Goal: Information Seeking & Learning: Learn about a topic

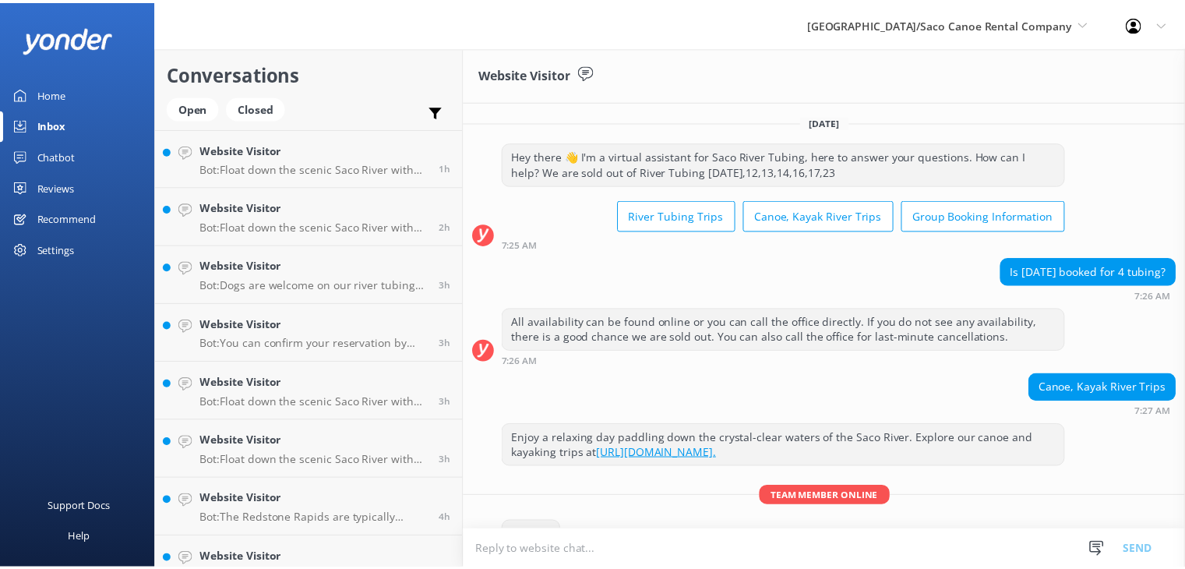
scroll to position [90, 0]
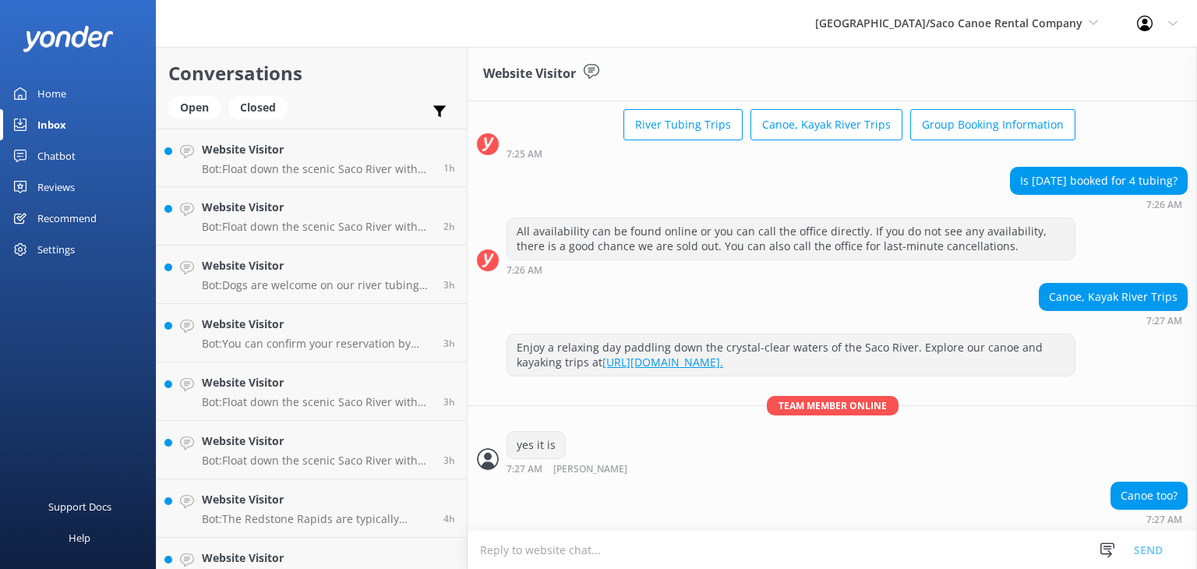
click at [55, 94] on div "Home" at bounding box center [51, 93] width 29 height 31
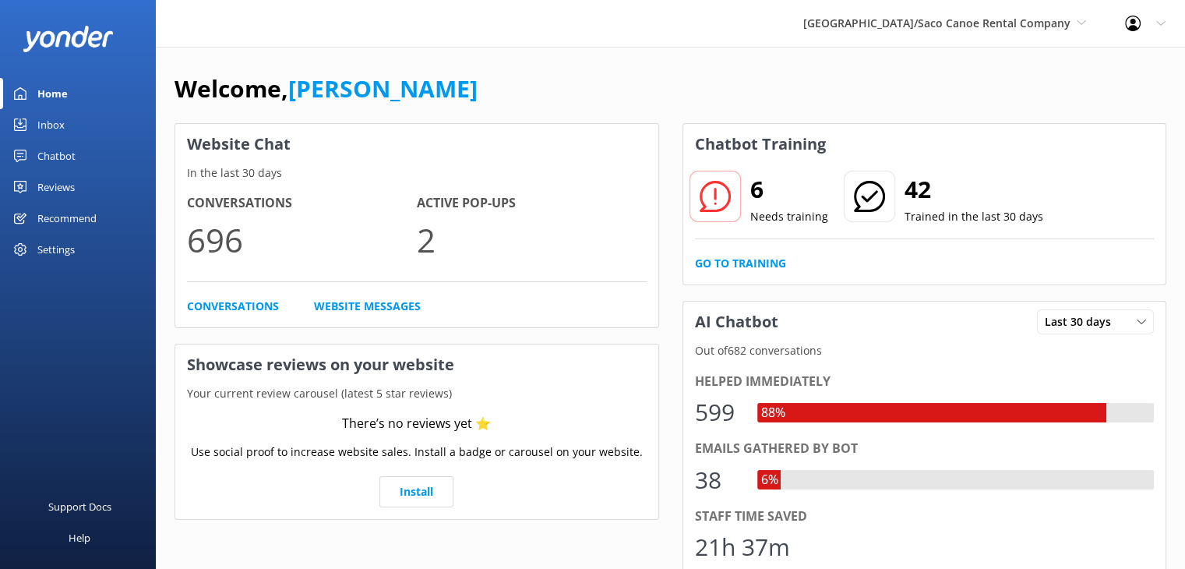
click at [770, 196] on h2 "6" at bounding box center [789, 189] width 78 height 37
click at [745, 257] on link "Go to Training" at bounding box center [740, 263] width 91 height 17
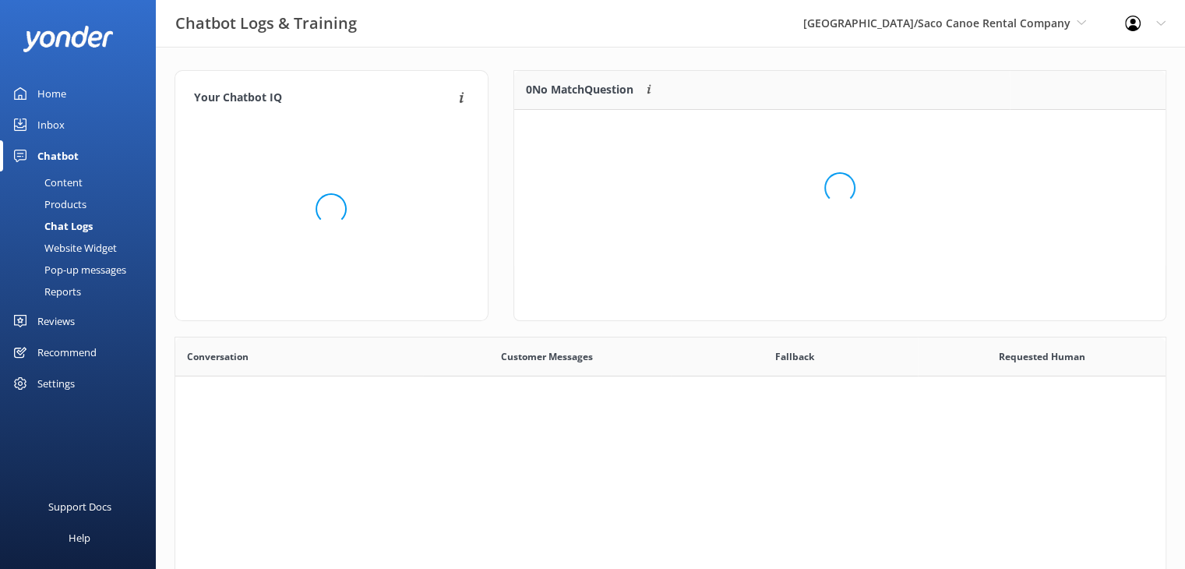
scroll to position [183, 640]
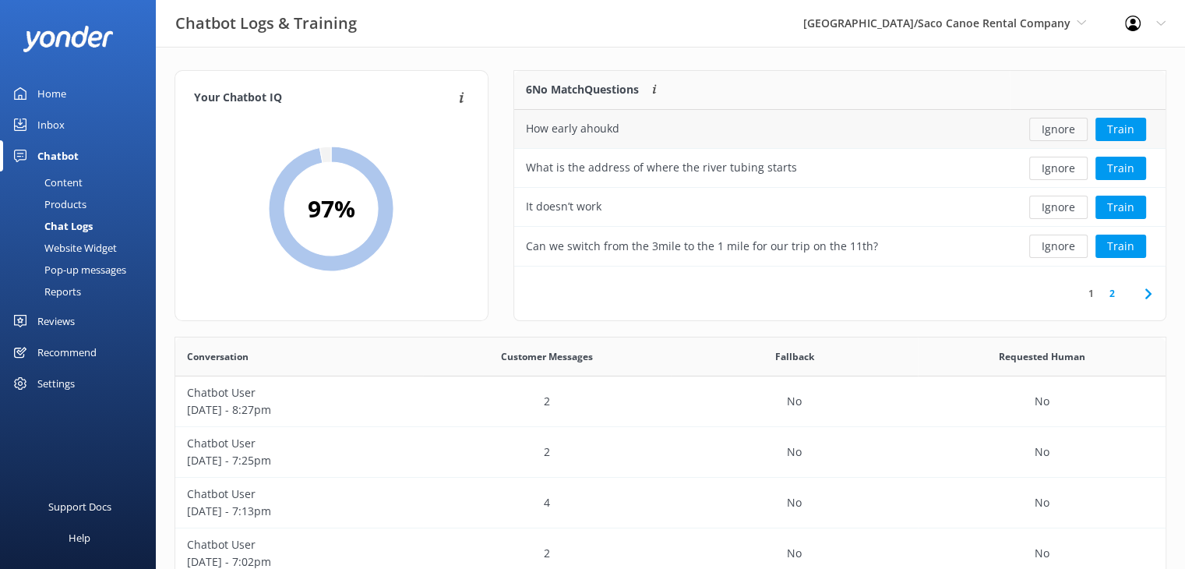
click at [1047, 124] on button "Ignore" at bounding box center [1058, 129] width 58 height 23
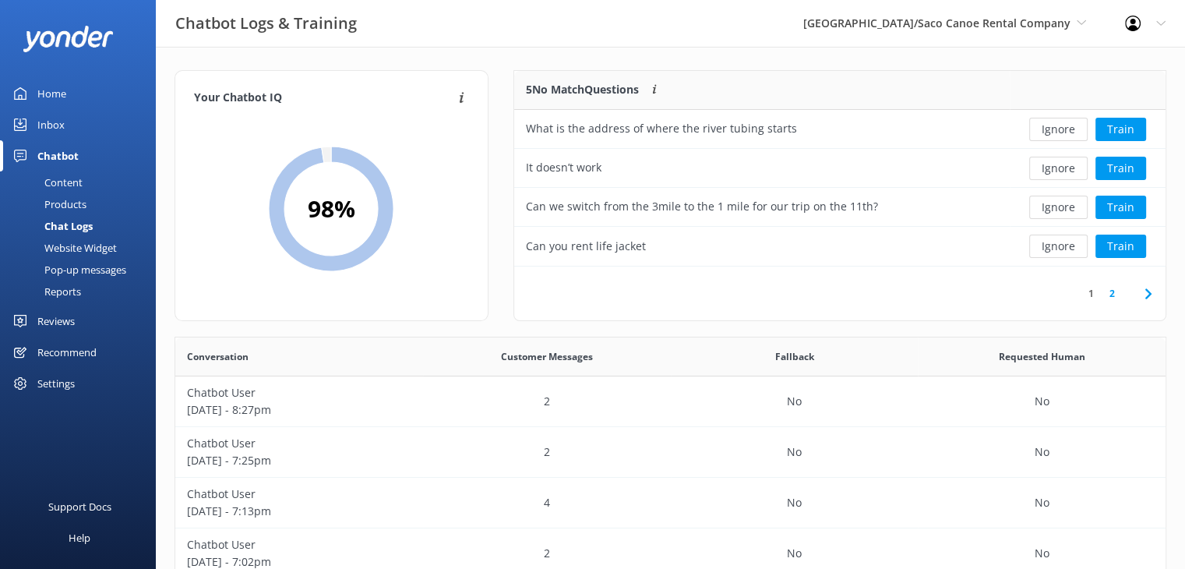
click at [1047, 124] on button "Ignore" at bounding box center [1058, 129] width 58 height 23
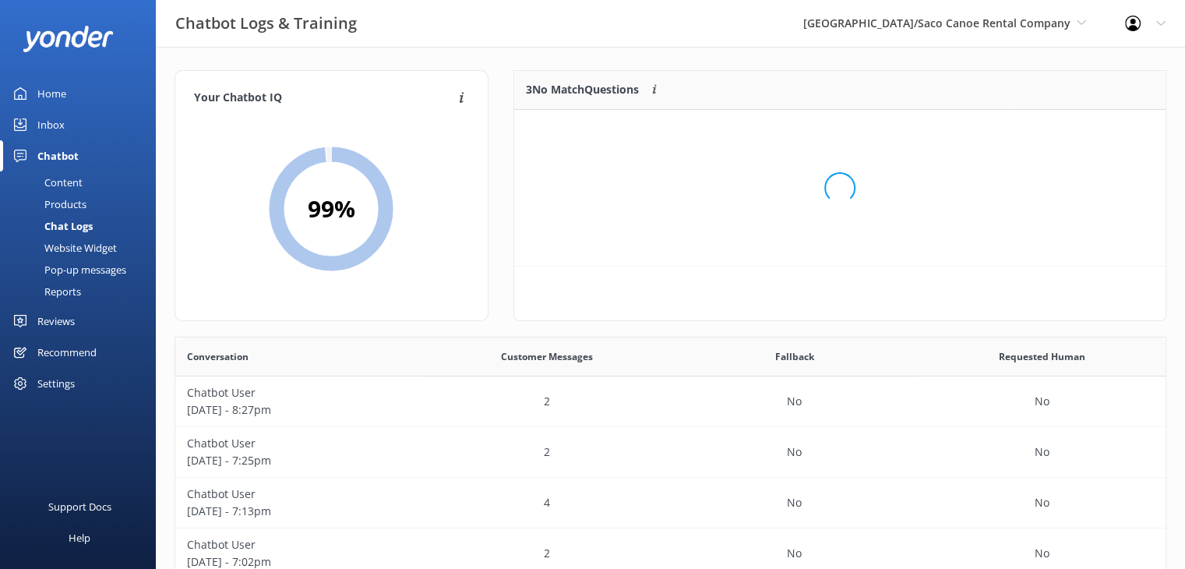
scroll to position [12, 12]
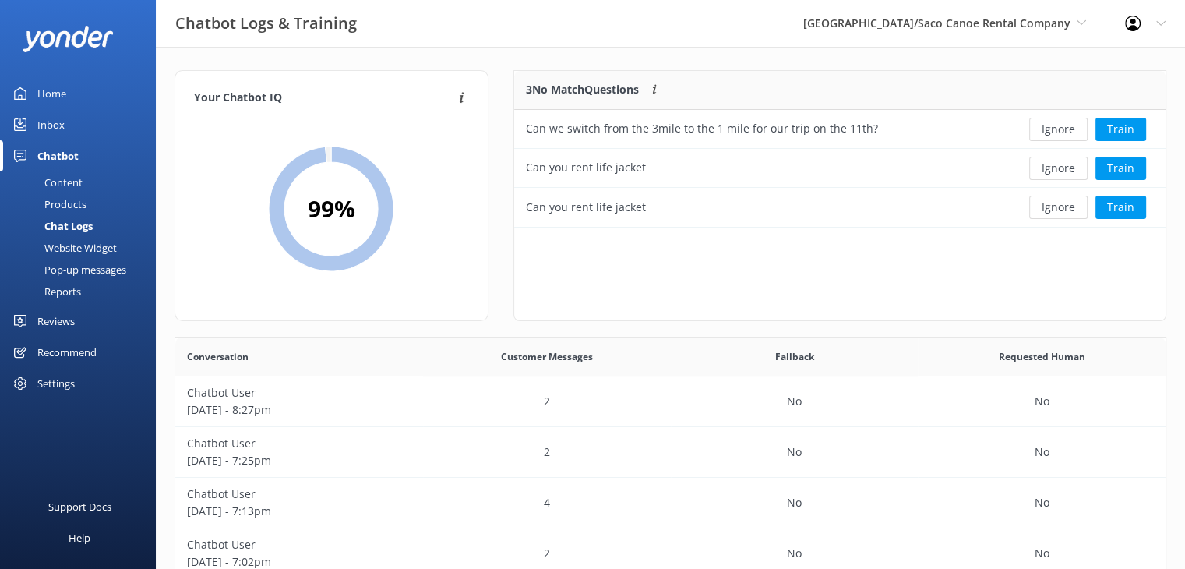
click at [1047, 124] on button "Ignore" at bounding box center [1058, 129] width 58 height 23
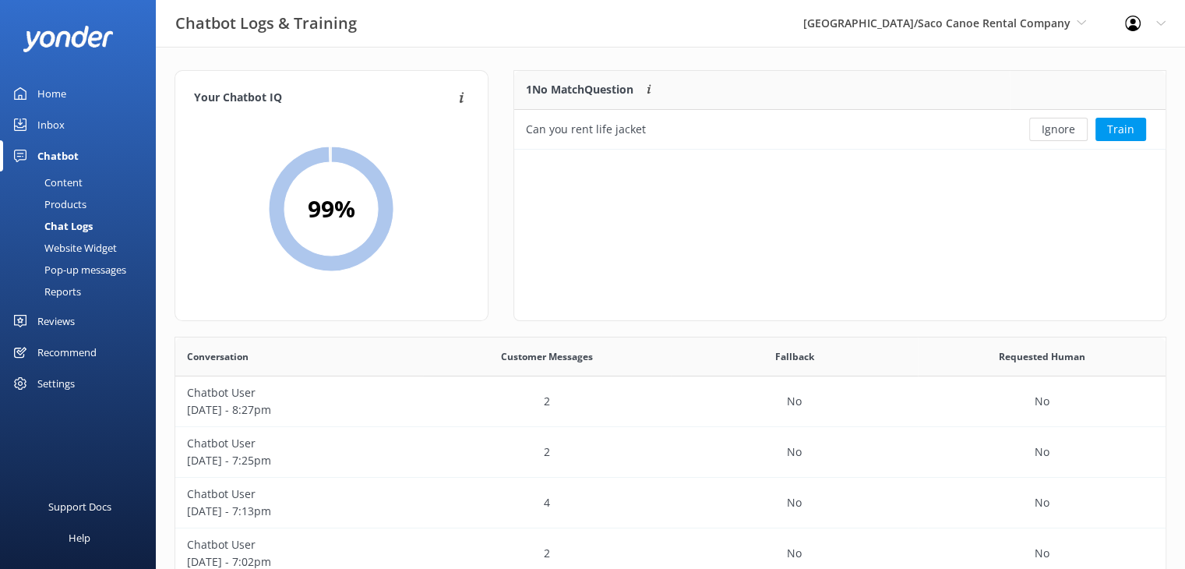
scroll to position [12, 12]
click at [1047, 124] on button "Ignore" at bounding box center [1058, 129] width 58 height 23
